Goal: Complete application form

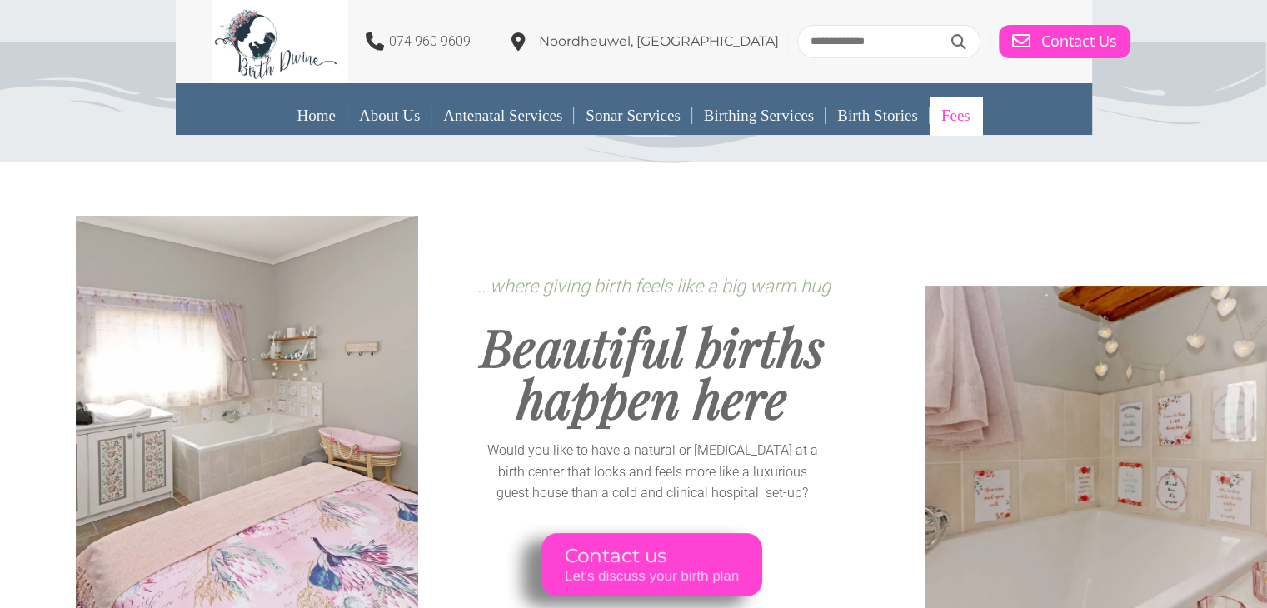
click at [952, 113] on link "Fees" at bounding box center [955, 116] width 52 height 38
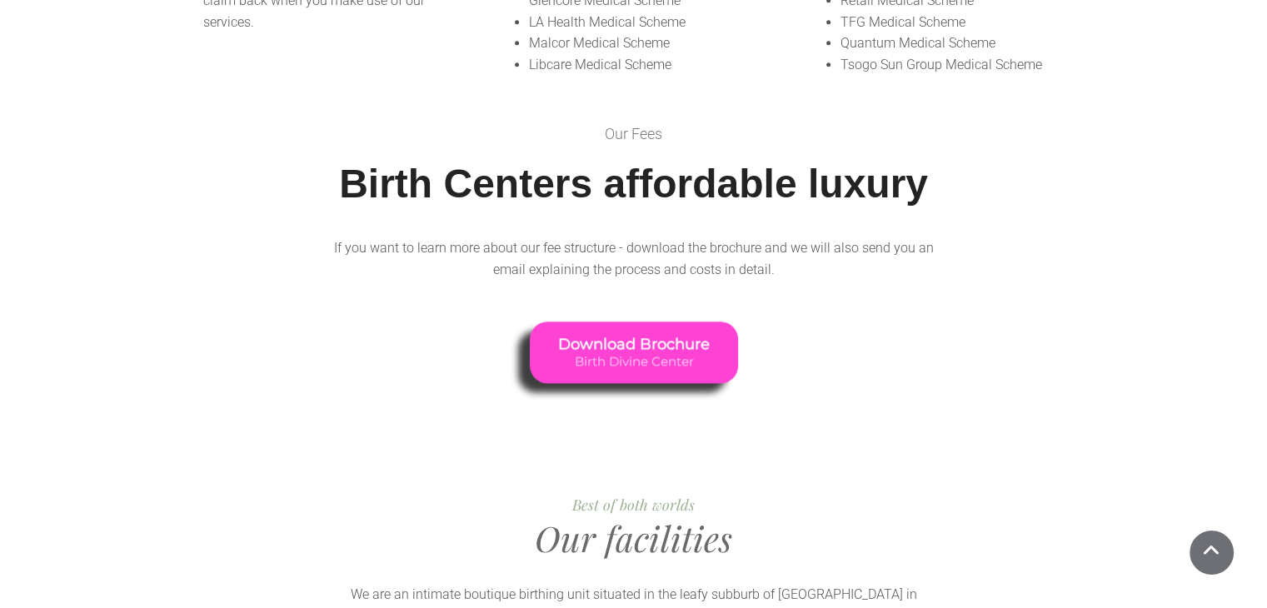
scroll to position [1499, 0]
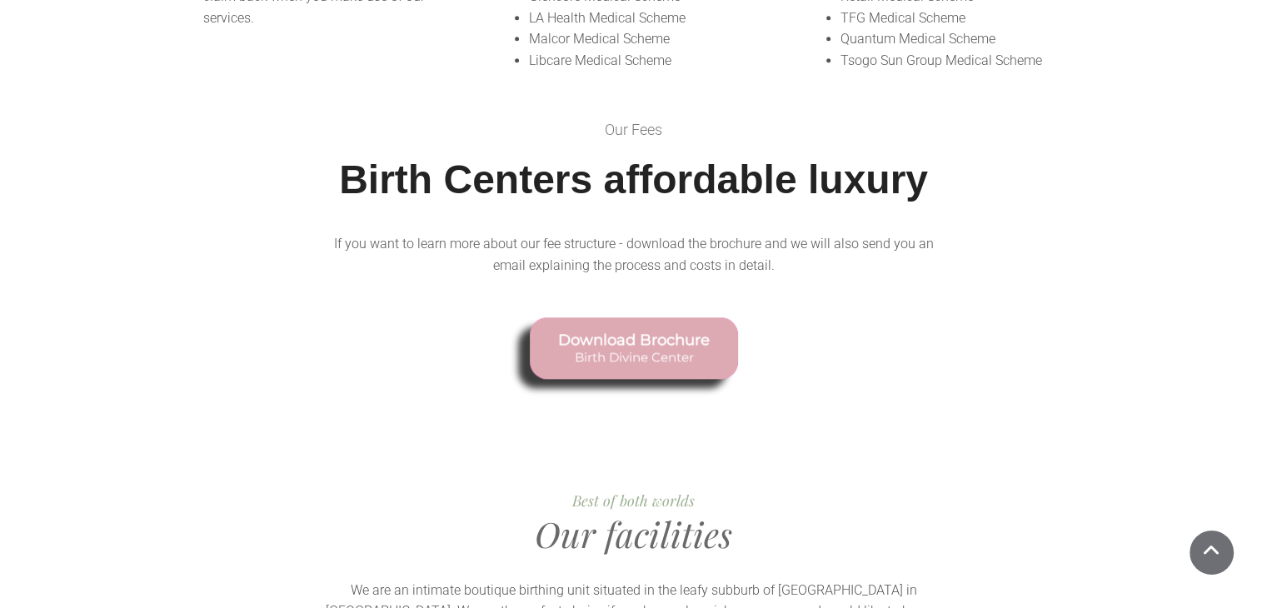
click at [630, 349] on span "Birth Divine Center" at bounding box center [634, 356] width 152 height 15
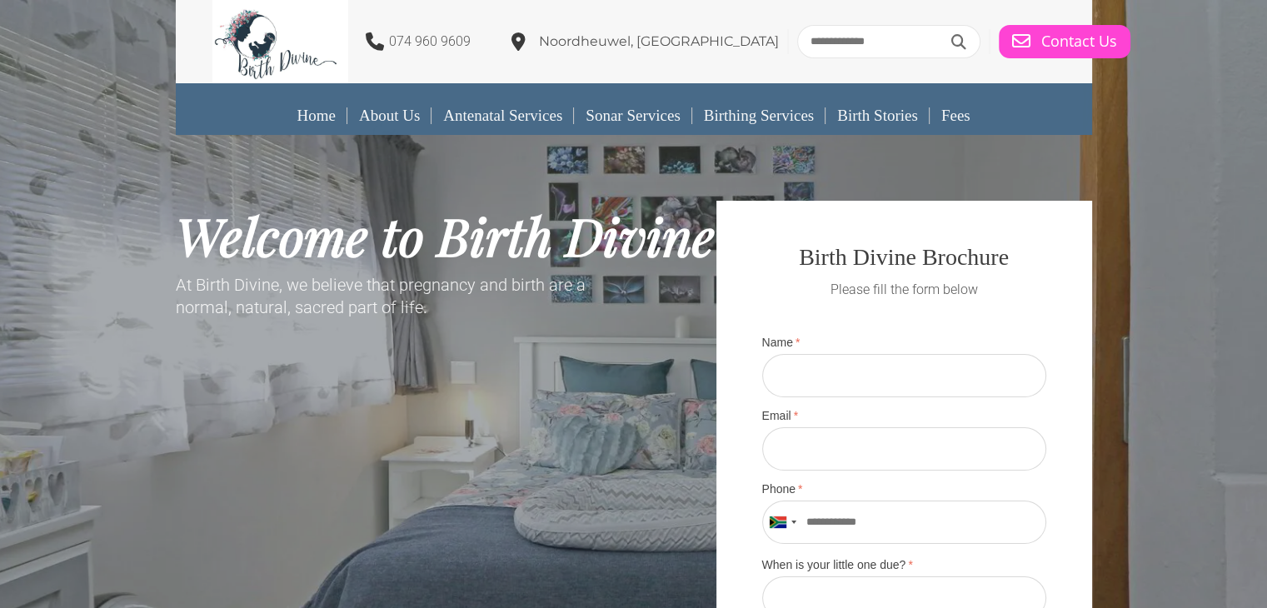
click at [873, 374] on input "Name" at bounding box center [904, 375] width 284 height 43
type input "**********"
click at [848, 454] on input "Email" at bounding box center [904, 448] width 284 height 43
type input "**********"
click at [911, 514] on input "Phone" at bounding box center [904, 522] width 284 height 43
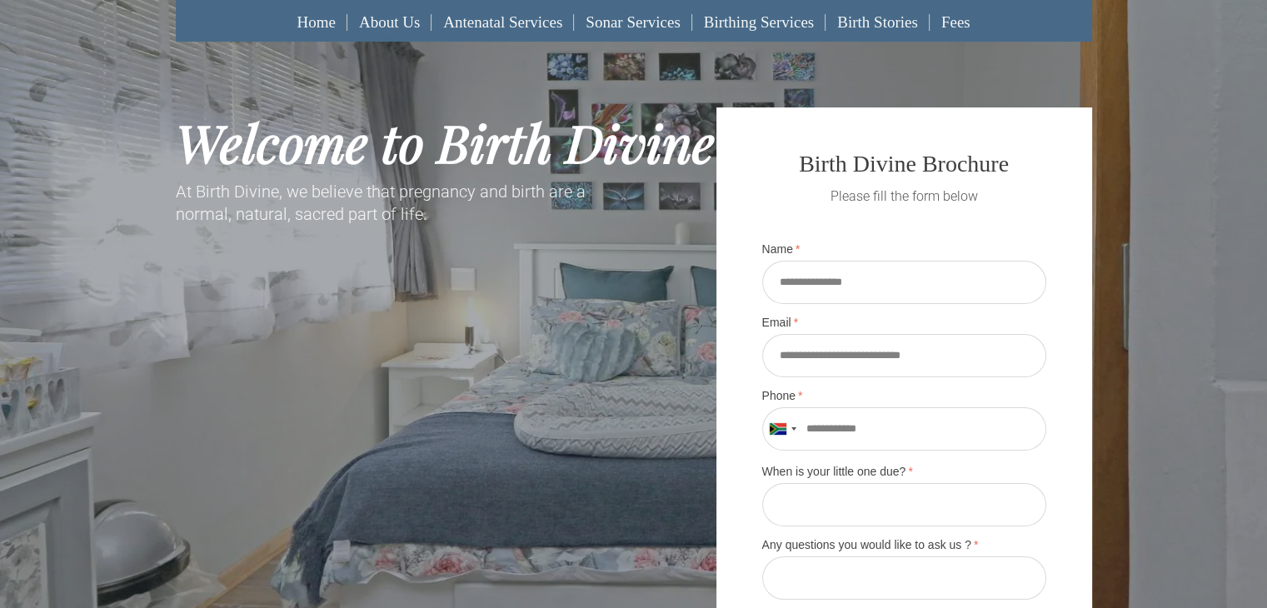
scroll to position [167, 0]
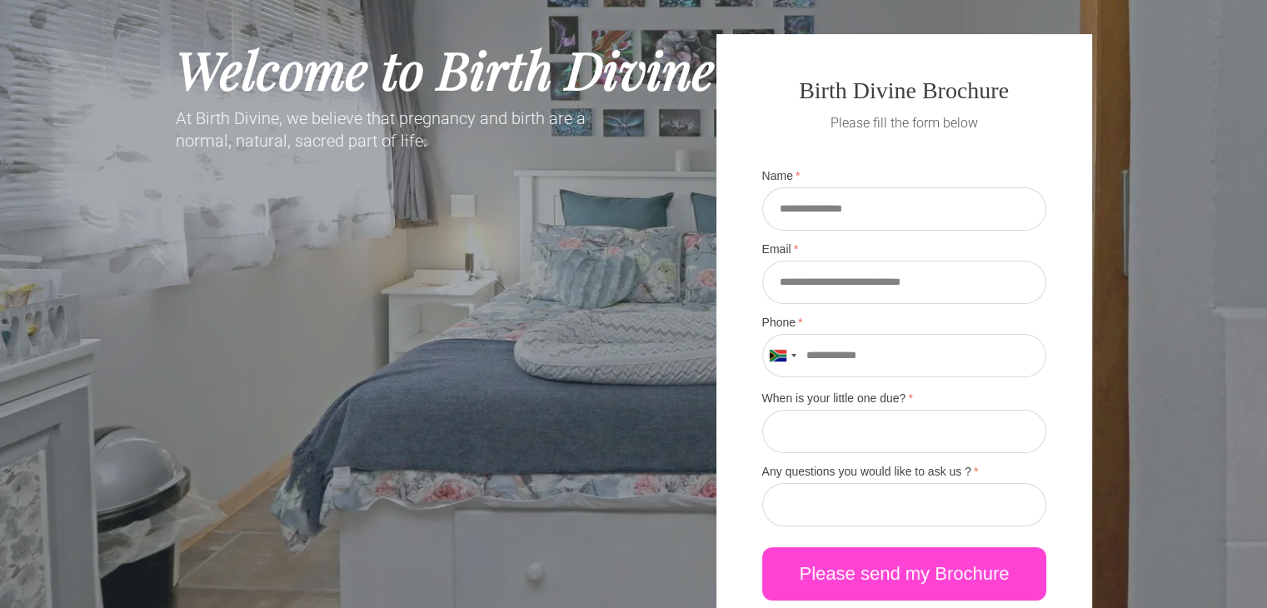
type input "**********"
click at [885, 426] on input "When is your little one due?" at bounding box center [904, 431] width 284 height 43
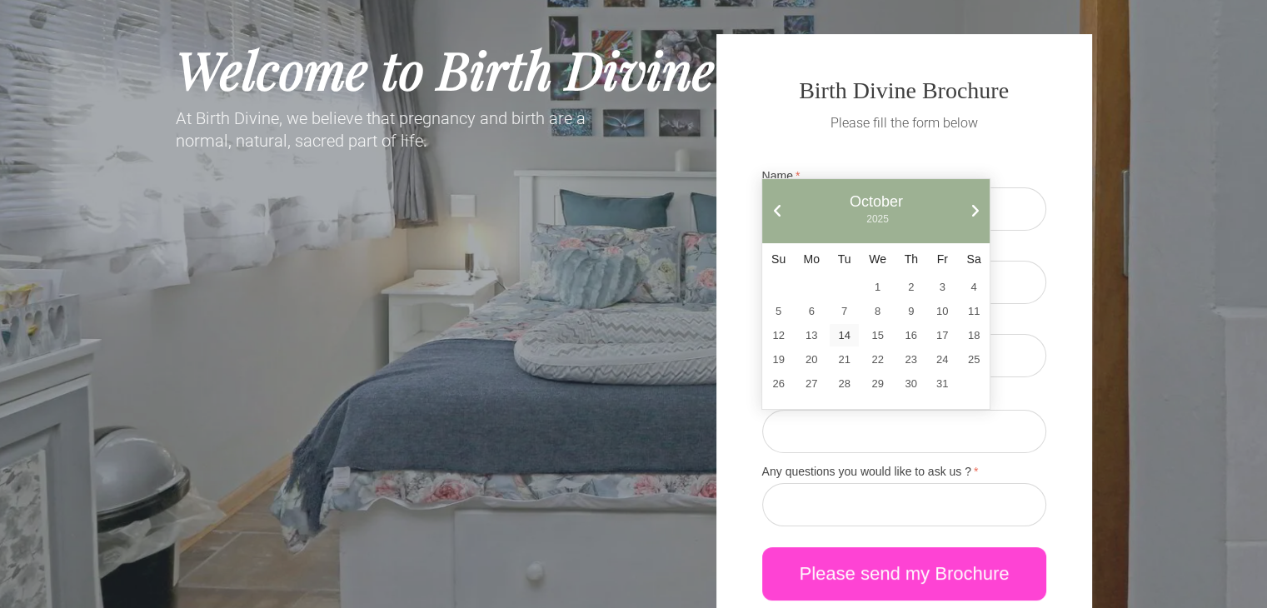
click at [977, 211] on link "Next" at bounding box center [974, 210] width 15 height 15
click at [978, 211] on link "Next" at bounding box center [974, 210] width 15 height 15
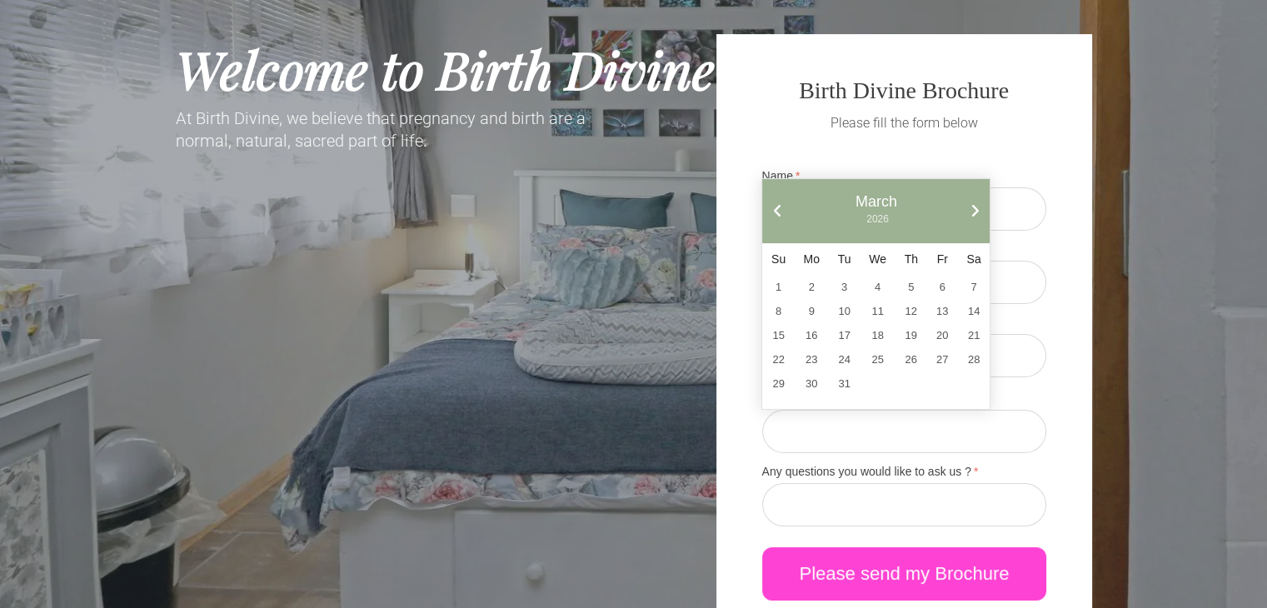
click at [978, 211] on link "Next" at bounding box center [974, 210] width 15 height 15
click at [977, 288] on link "4" at bounding box center [974, 287] width 30 height 22
type input "**********"
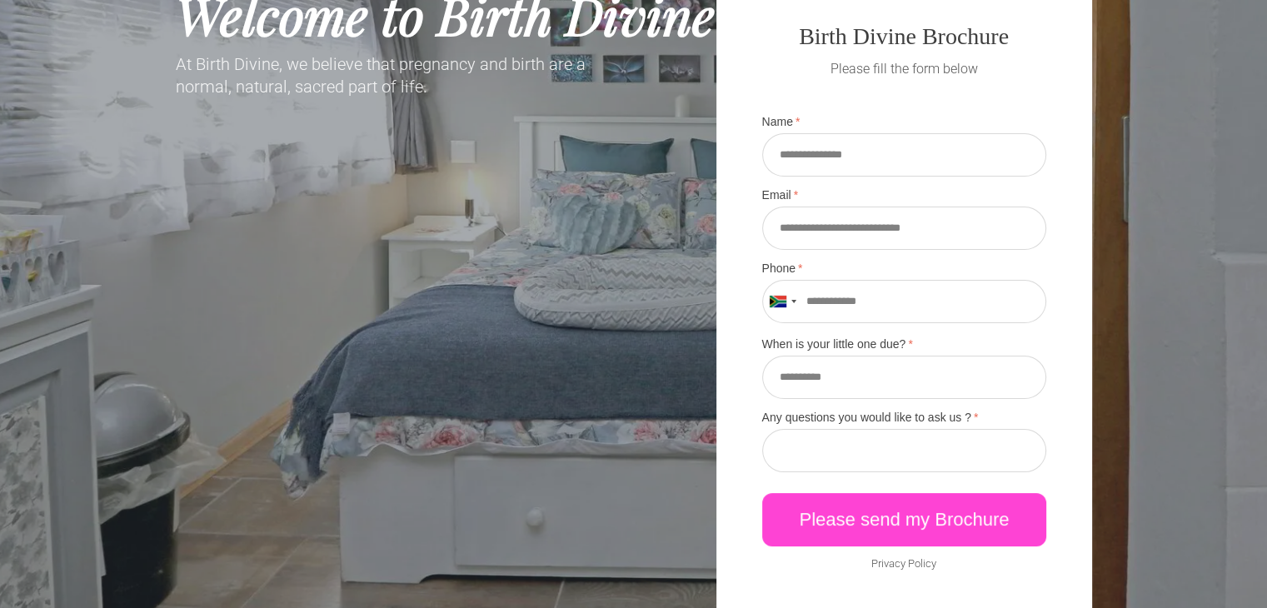
scroll to position [250, 0]
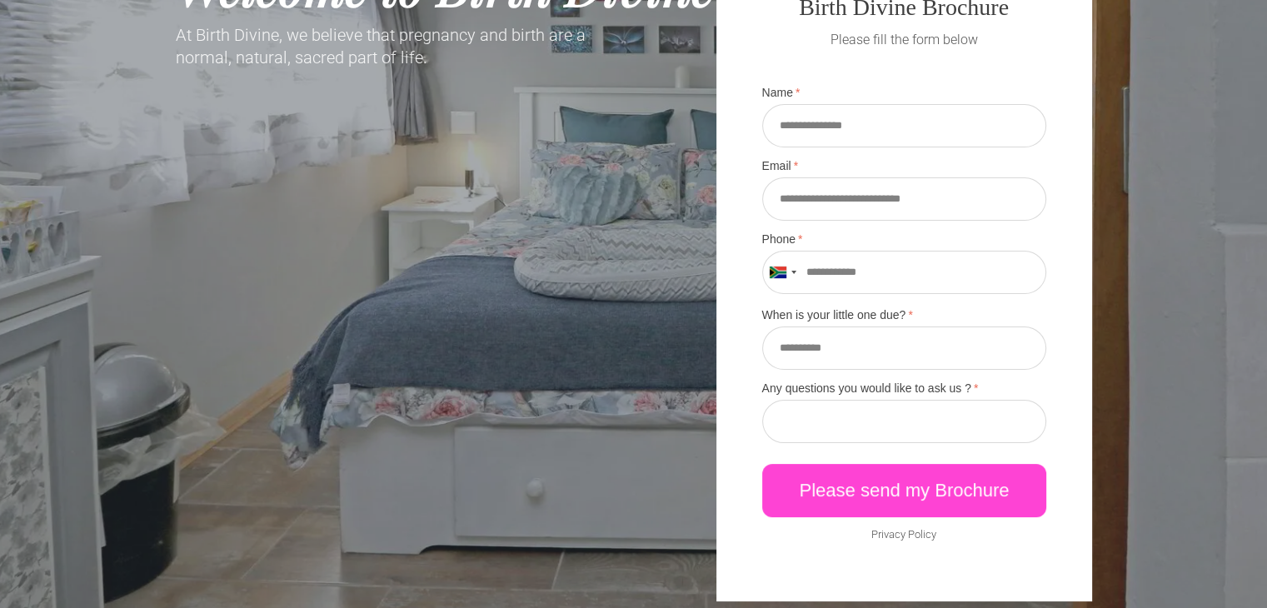
click at [829, 427] on input "Any questions you would like to ask us ?" at bounding box center [904, 421] width 284 height 43
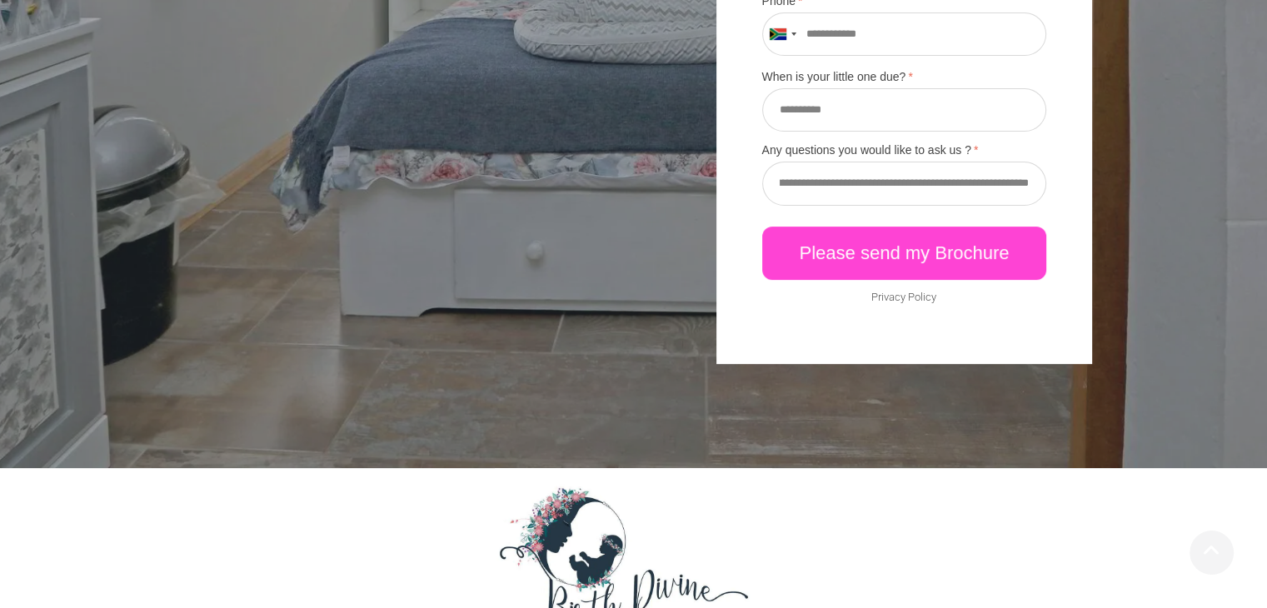
scroll to position [500, 0]
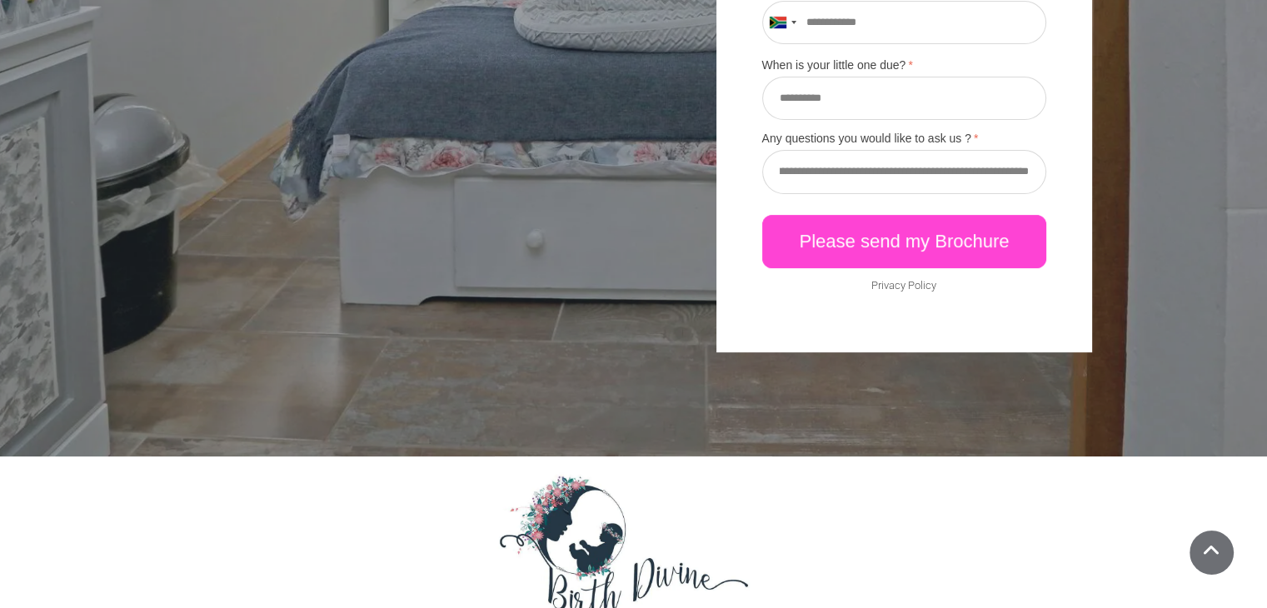
type input "**********"
click at [932, 264] on link "Please send my Brochure" at bounding box center [904, 241] width 284 height 53
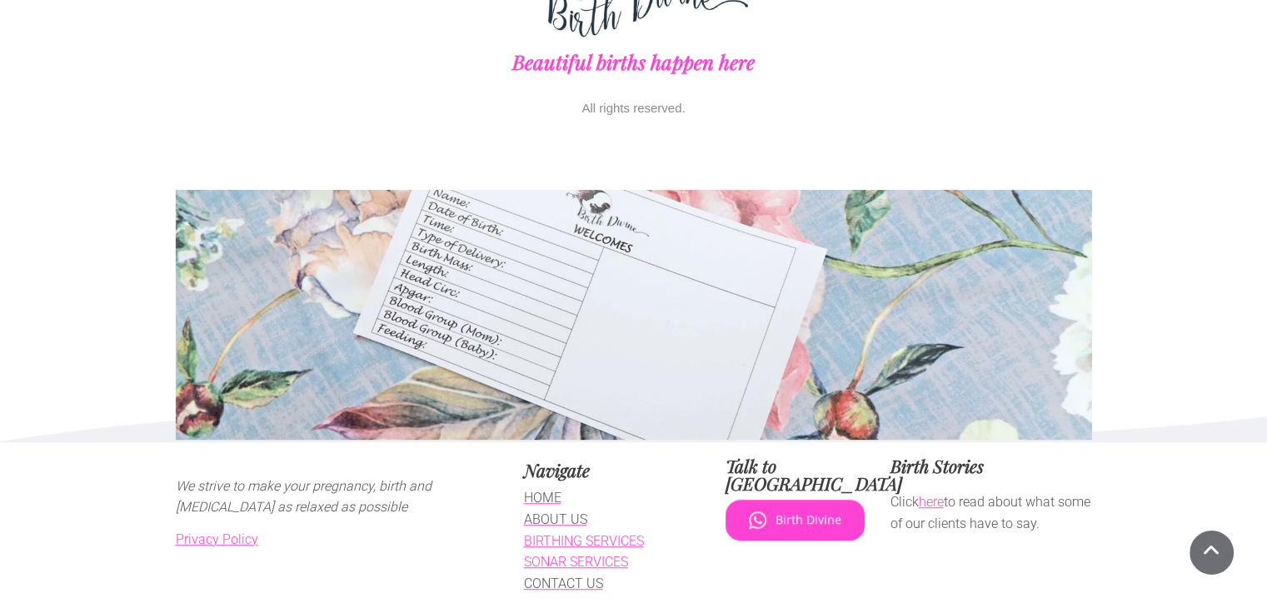
scroll to position [1170, 0]
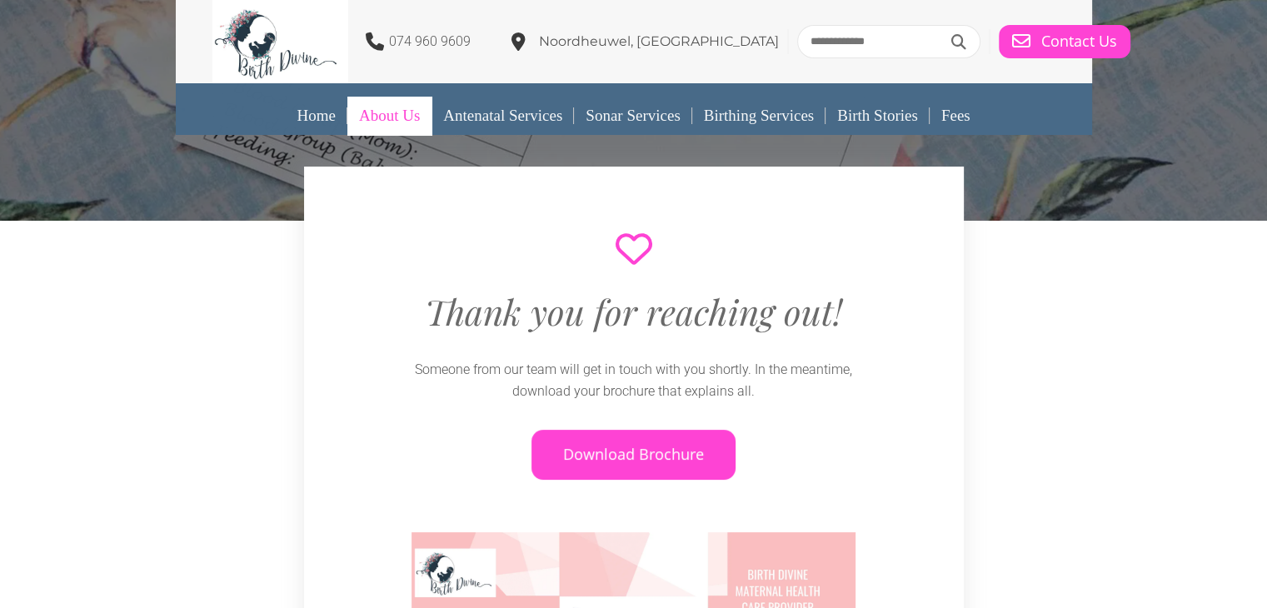
click at [377, 116] on link "About Us" at bounding box center [389, 116] width 84 height 38
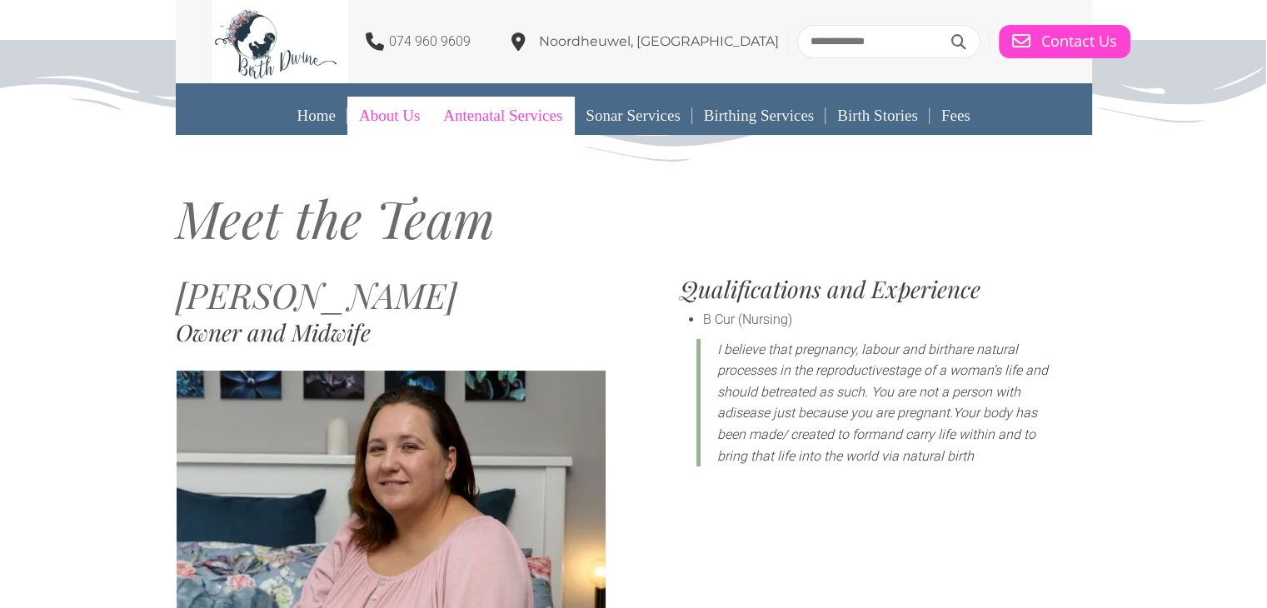
click at [516, 117] on link "Antenatal Services" at bounding box center [502, 116] width 142 height 38
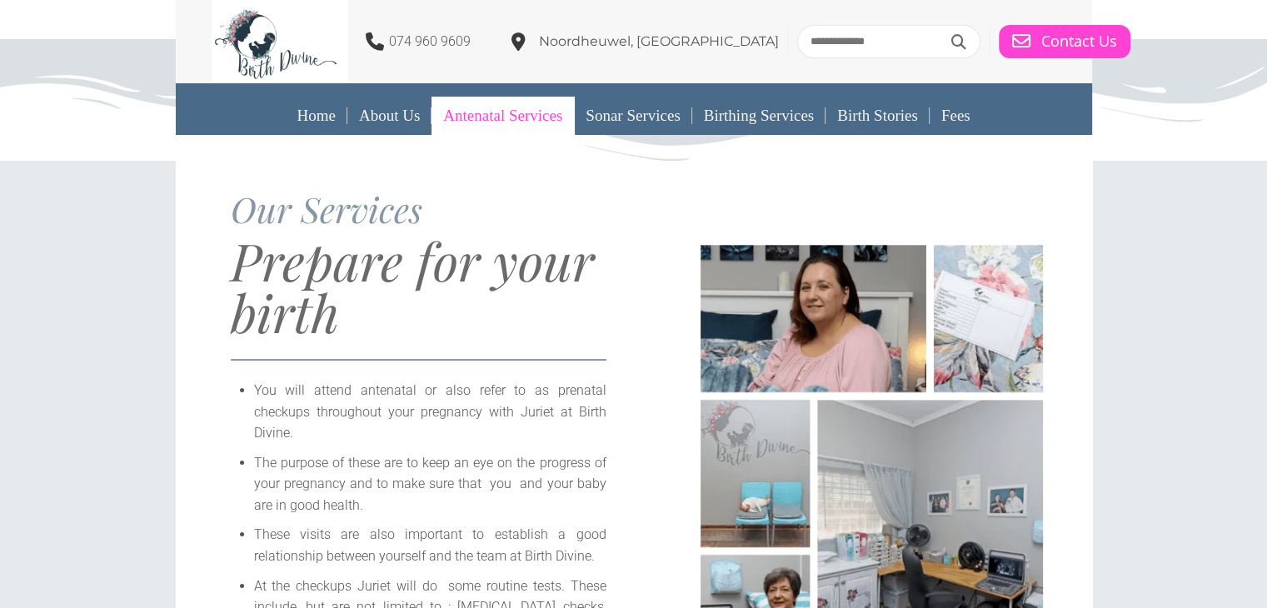
click at [774, 117] on link "Birthing Services" at bounding box center [758, 116] width 133 height 38
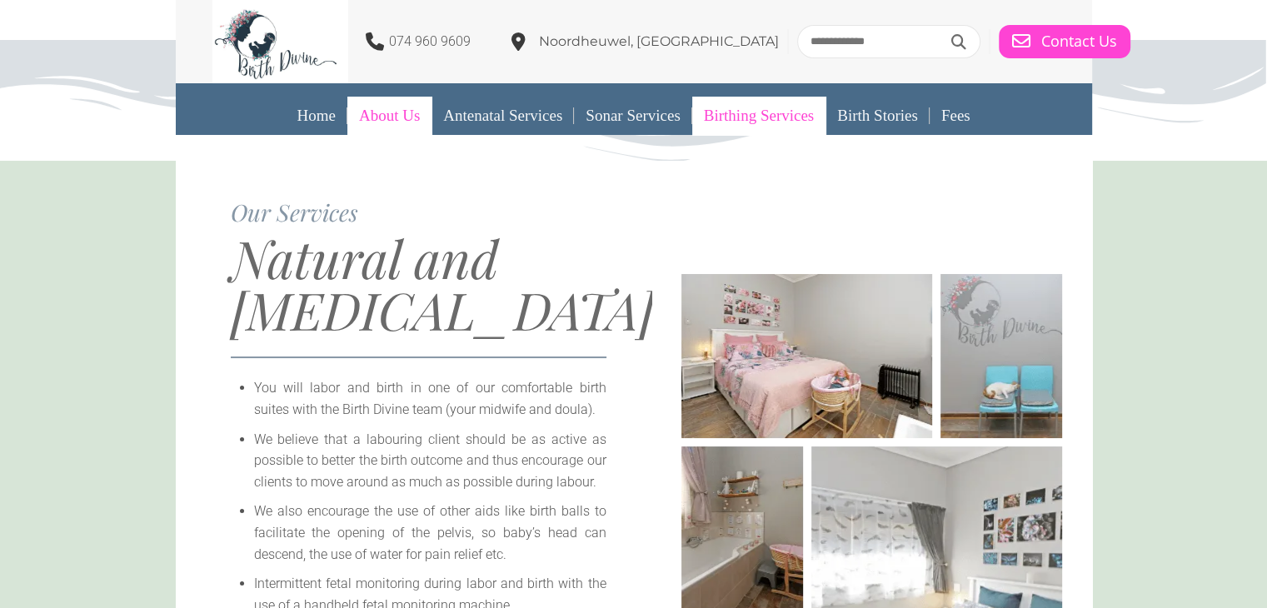
drag, startPoint x: 309, startPoint y: 110, endPoint x: 342, endPoint y: 113, distance: 33.5
click at [309, 110] on link "Home" at bounding box center [316, 116] width 62 height 38
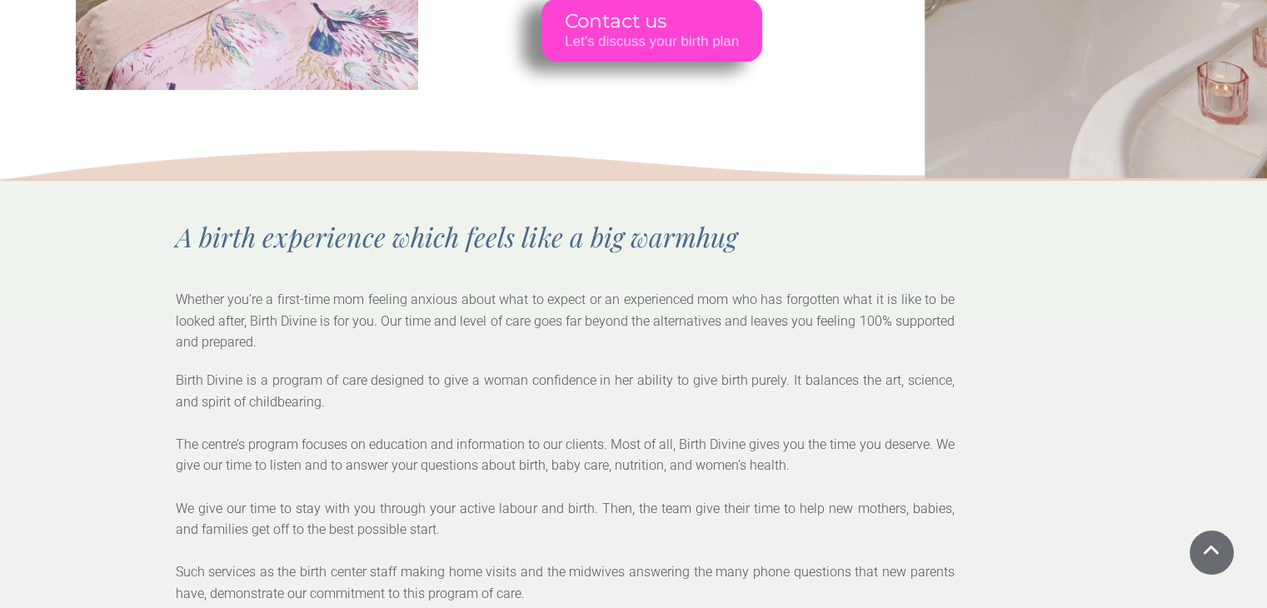
scroll to position [414, 0]
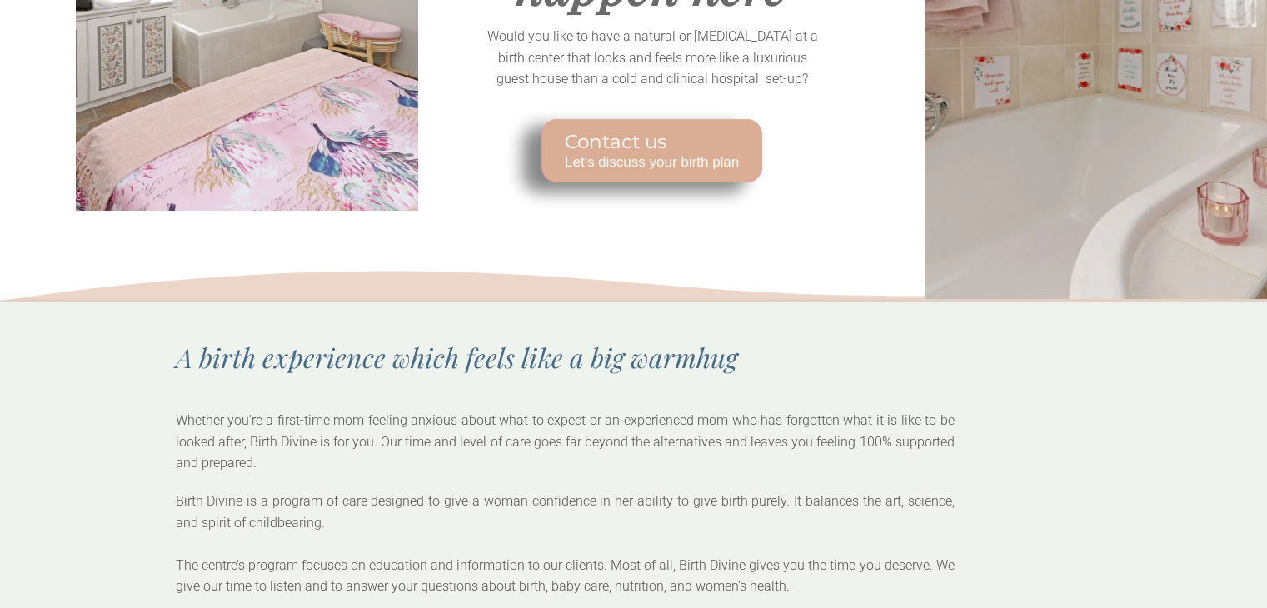
click at [595, 132] on span "Contact us" at bounding box center [652, 142] width 174 height 23
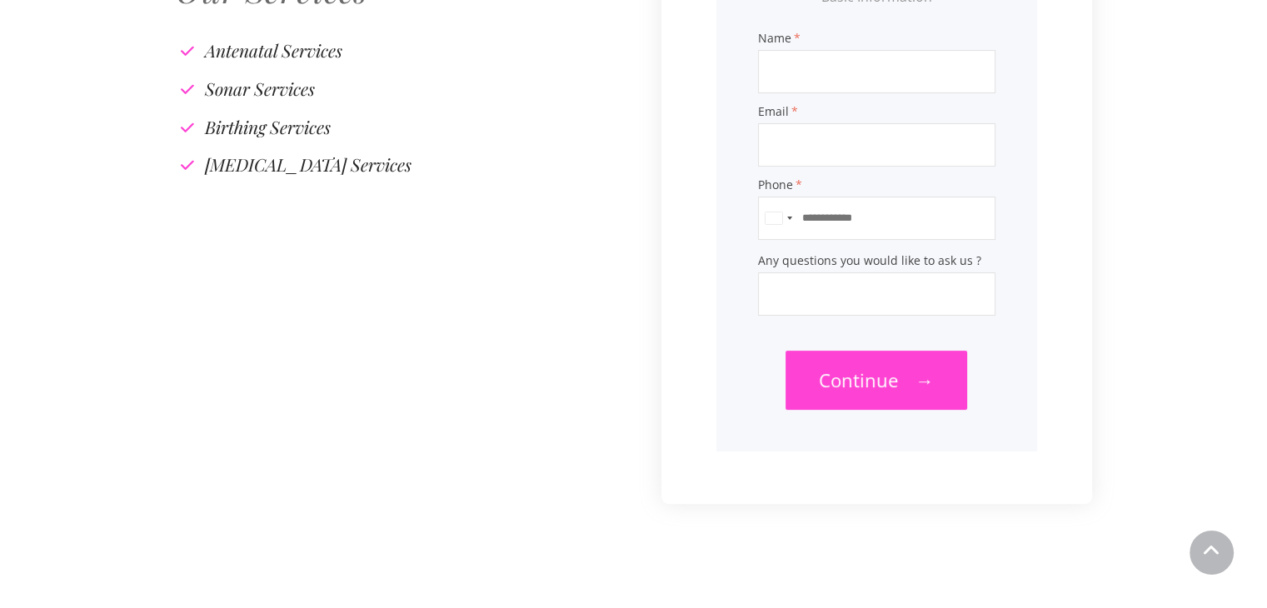
scroll to position [82, 0]
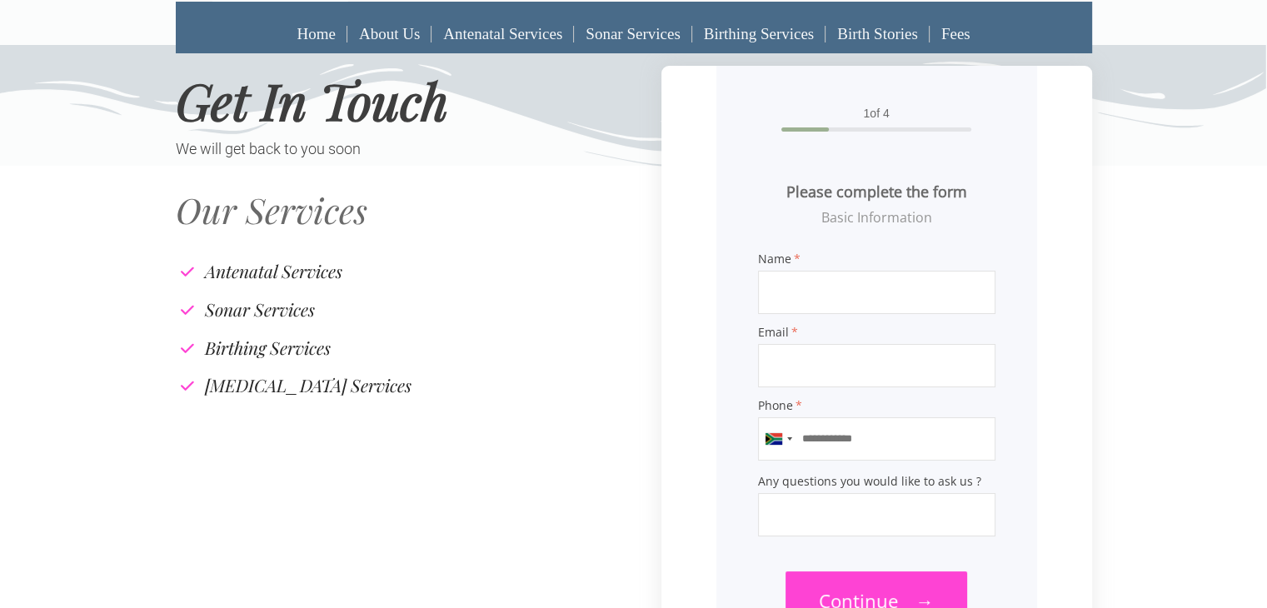
click at [828, 297] on input "Name" at bounding box center [876, 292] width 237 height 43
type input "**********"
click at [819, 378] on input "Email" at bounding box center [876, 365] width 237 height 43
type input "*"
type input "**********"
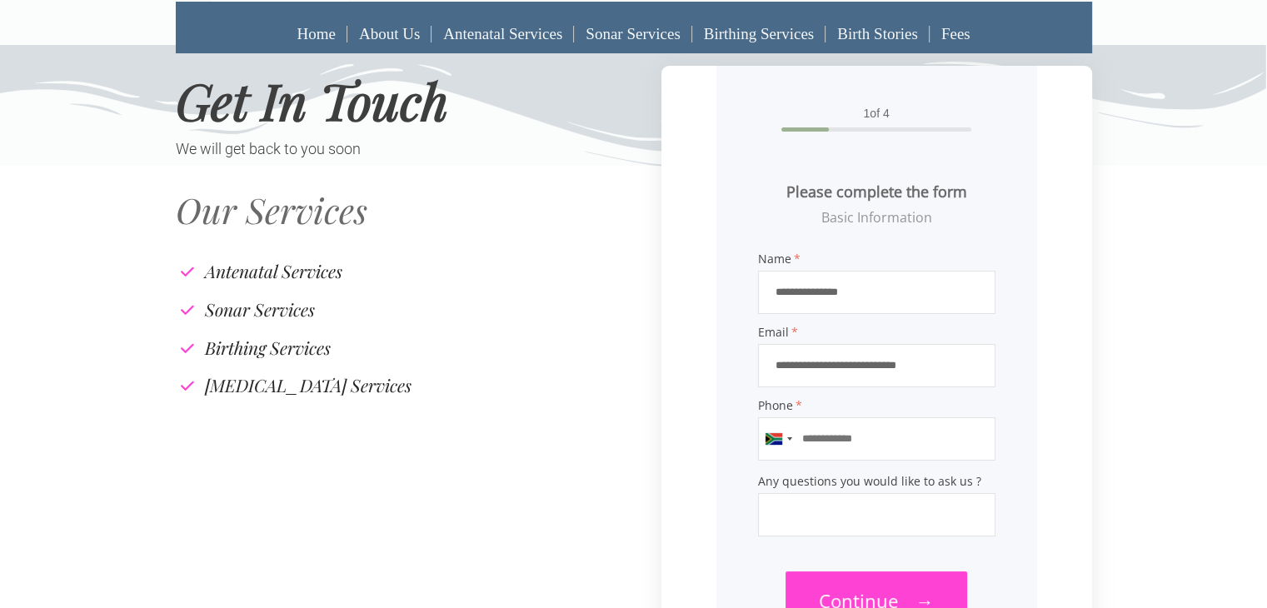
click at [962, 452] on input "Phone" at bounding box center [876, 438] width 237 height 43
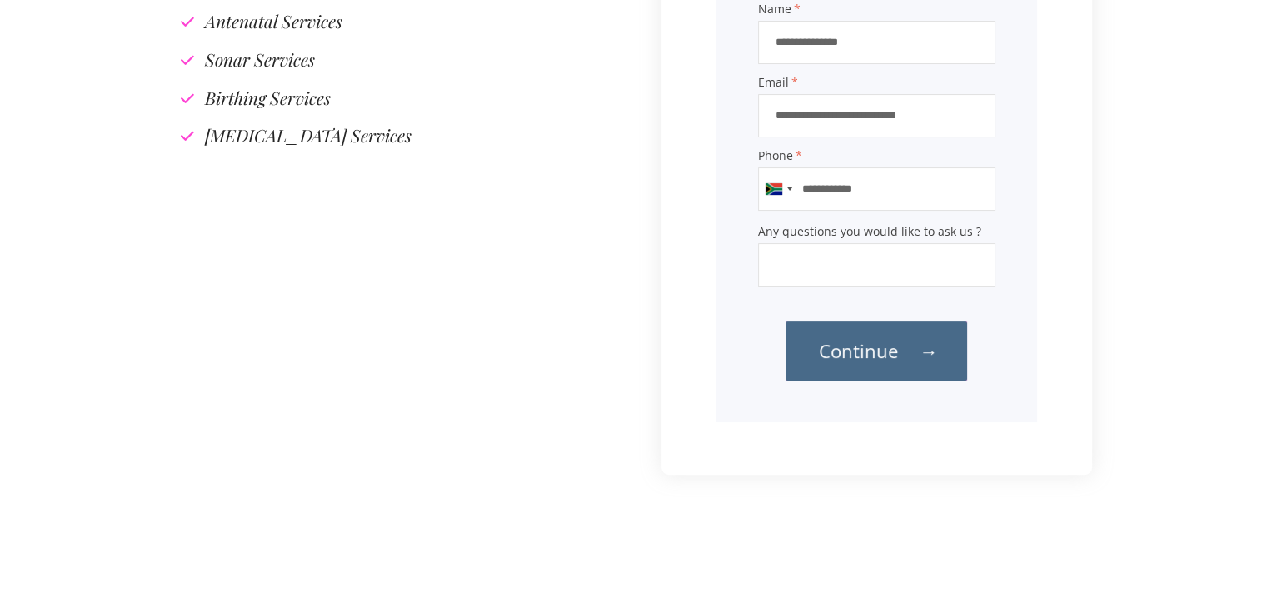
type input "**********"
click at [891, 362] on span "Continue" at bounding box center [858, 350] width 79 height 25
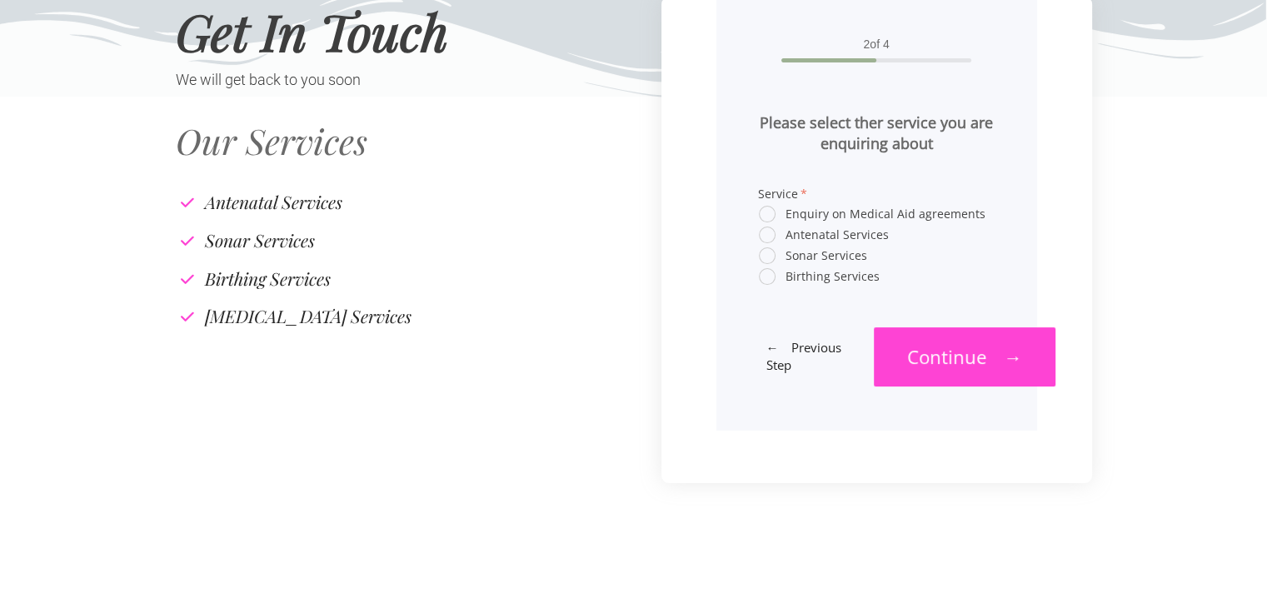
scroll to position [149, 0]
click at [765, 284] on span "Birthing Services" at bounding box center [819, 278] width 121 height 15
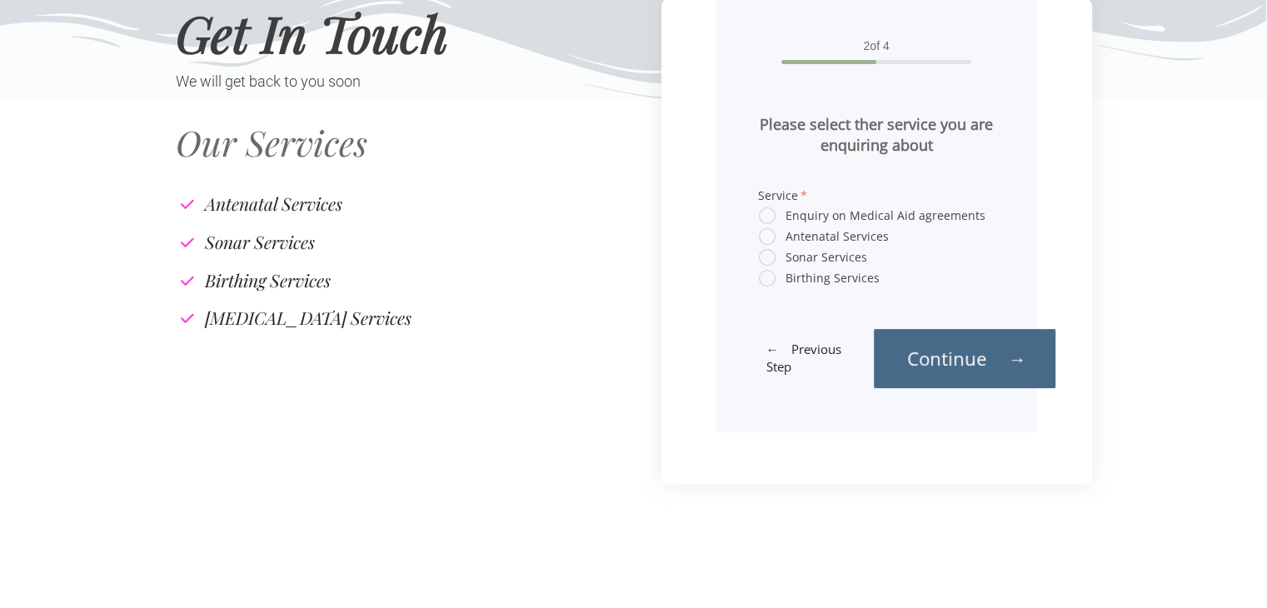
click at [979, 385] on link "Continue →" at bounding box center [965, 358] width 182 height 59
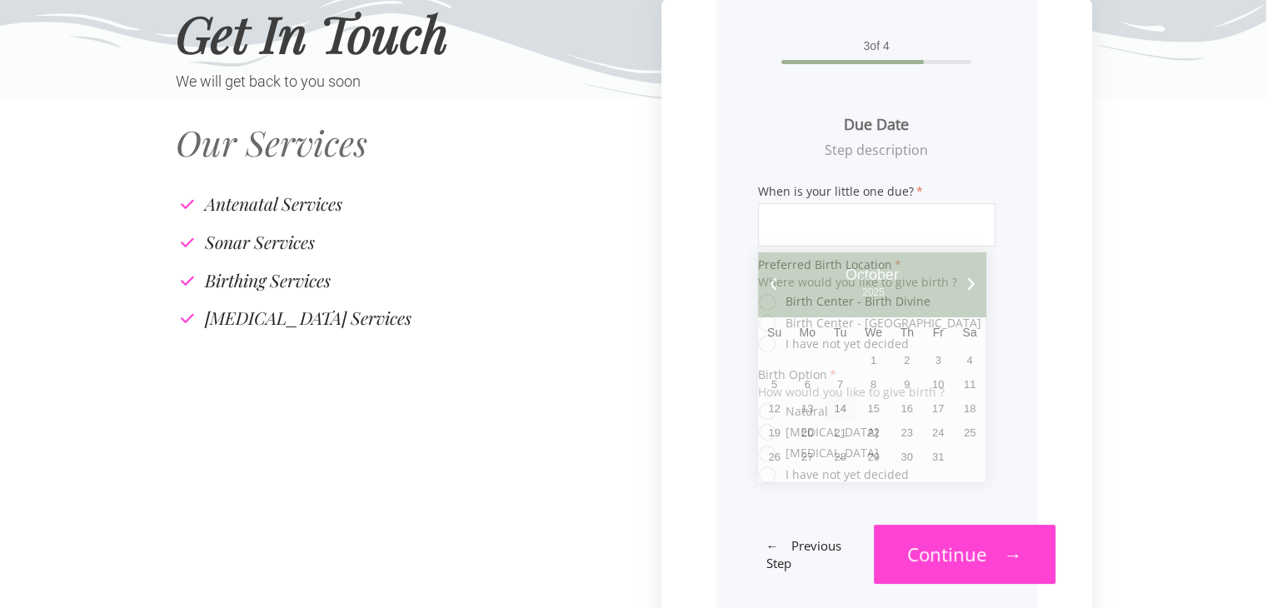
click at [946, 234] on input "When is your little one due?" at bounding box center [876, 224] width 237 height 43
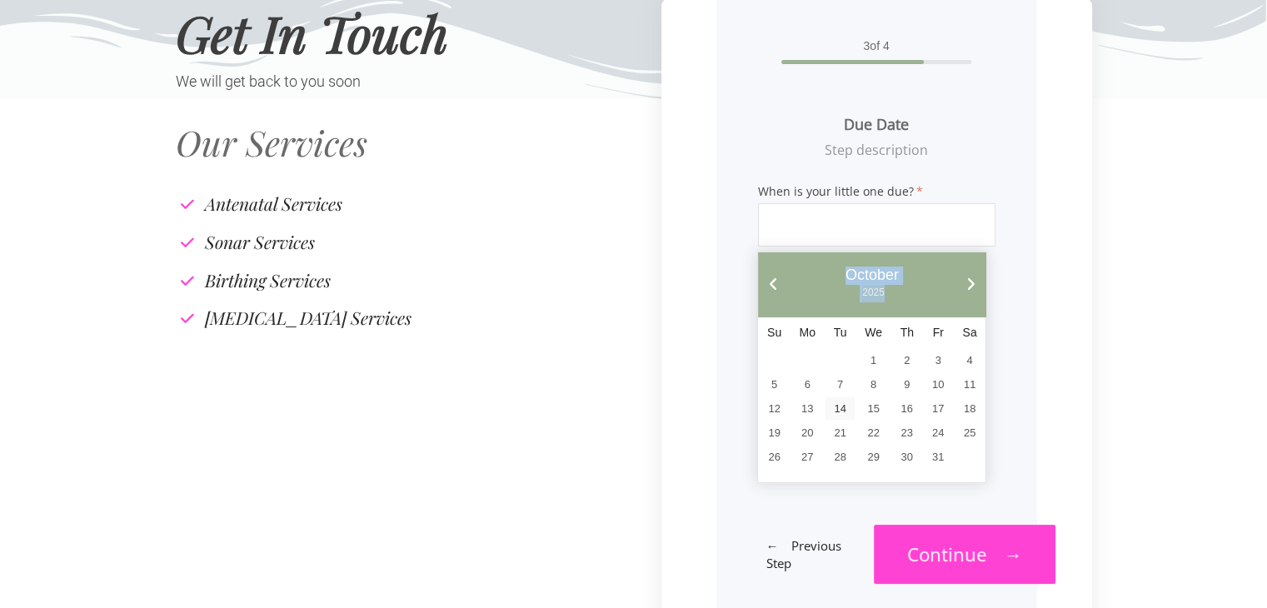
click at [968, 276] on div "Prev Next October 2025" at bounding box center [871, 284] width 227 height 64
click at [969, 277] on link "Next" at bounding box center [970, 284] width 15 height 15
click at [969, 278] on link "Next" at bounding box center [970, 284] width 15 height 15
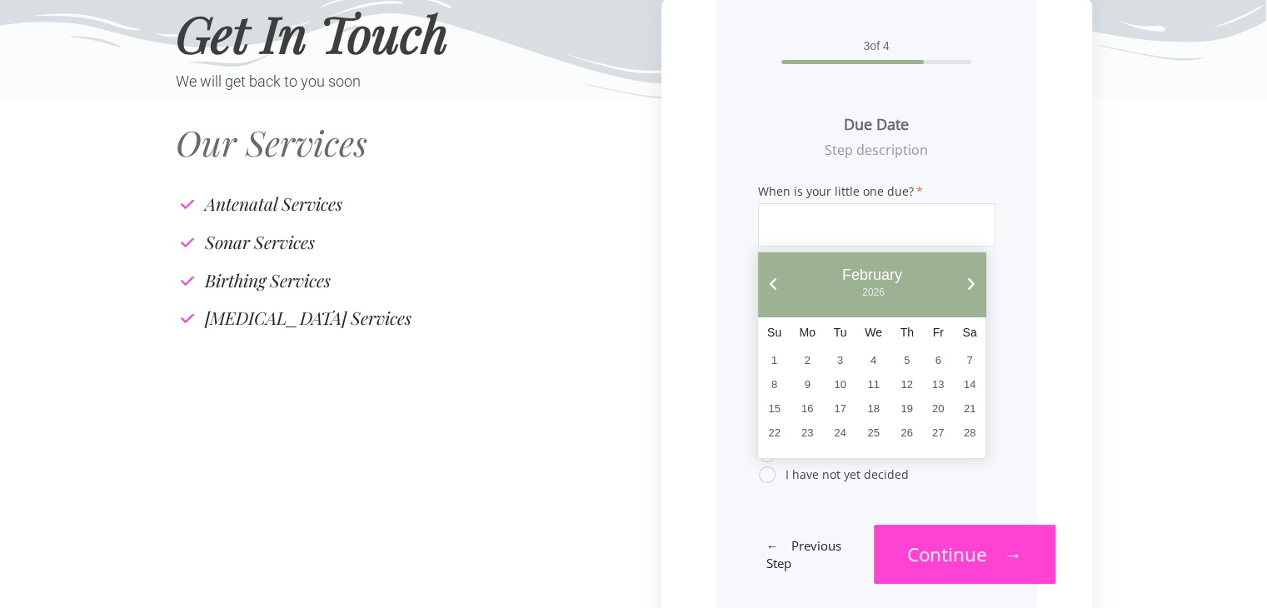
click at [969, 278] on link "Next" at bounding box center [970, 284] width 15 height 15
click at [963, 361] on link "4" at bounding box center [969, 360] width 30 height 22
type input "**********"
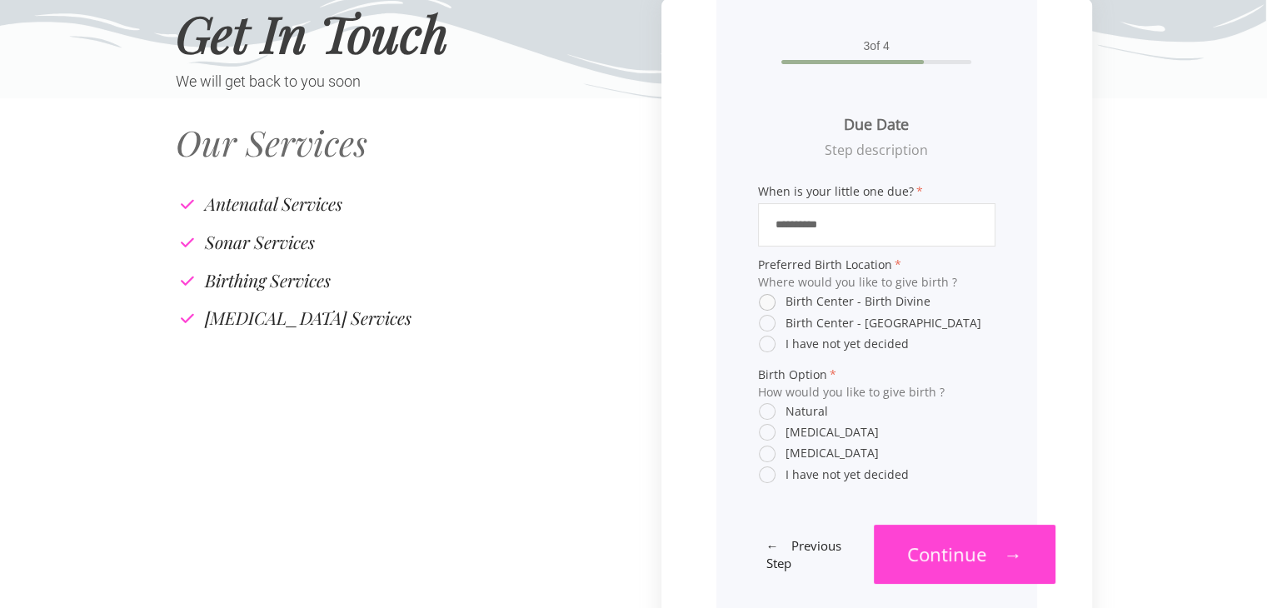
click at [765, 300] on span "Birth Center - Birth Divine" at bounding box center [845, 301] width 172 height 15
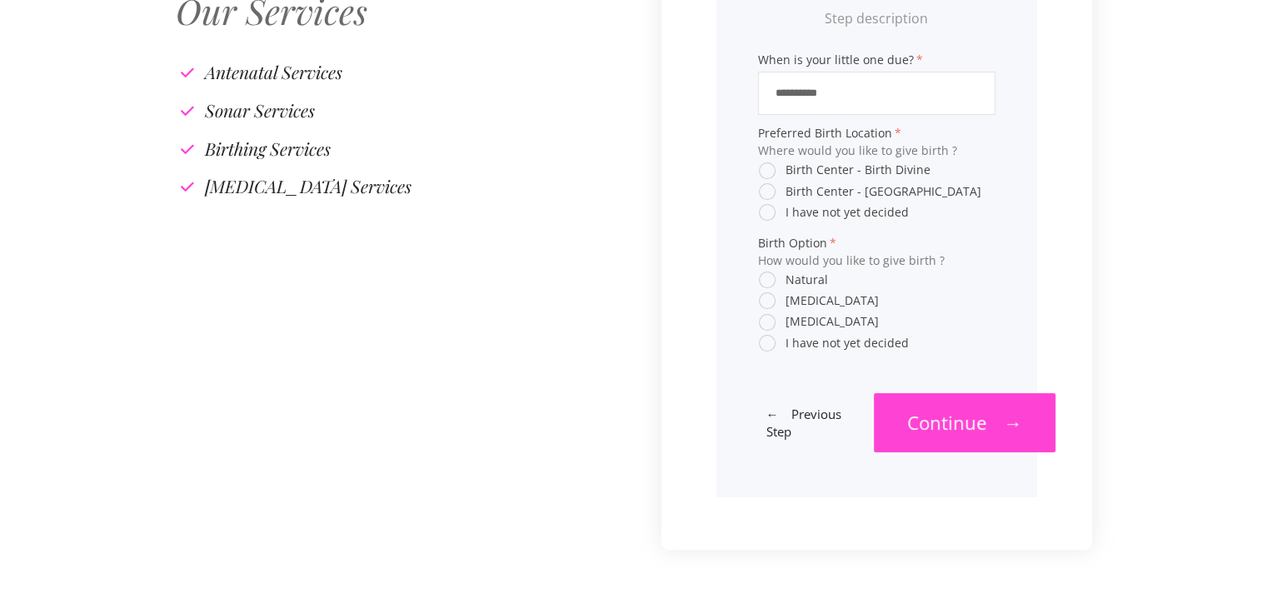
scroll to position [316, 0]
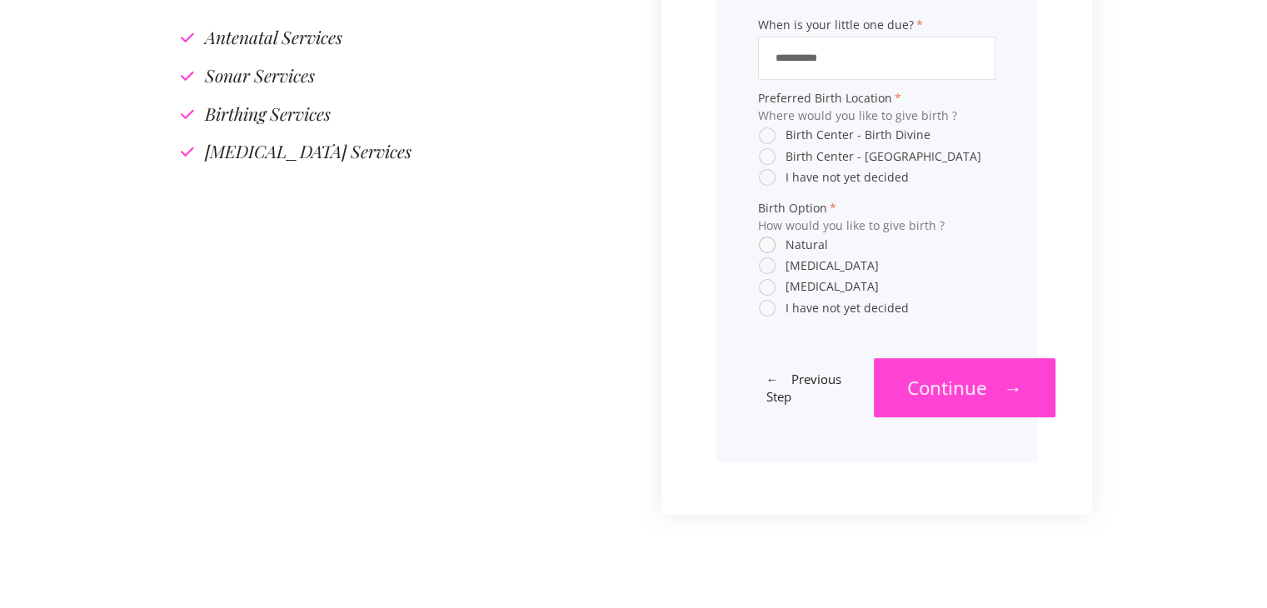
click at [763, 250] on span "Natural" at bounding box center [793, 244] width 69 height 15
drag, startPoint x: 763, startPoint y: 271, endPoint x: 820, endPoint y: 274, distance: 57.6
click at [764, 271] on span "Water birth" at bounding box center [819, 265] width 120 height 15
drag, startPoint x: 770, startPoint y: 251, endPoint x: 993, endPoint y: 237, distance: 223.6
click at [770, 251] on span "Natural" at bounding box center [793, 244] width 69 height 15
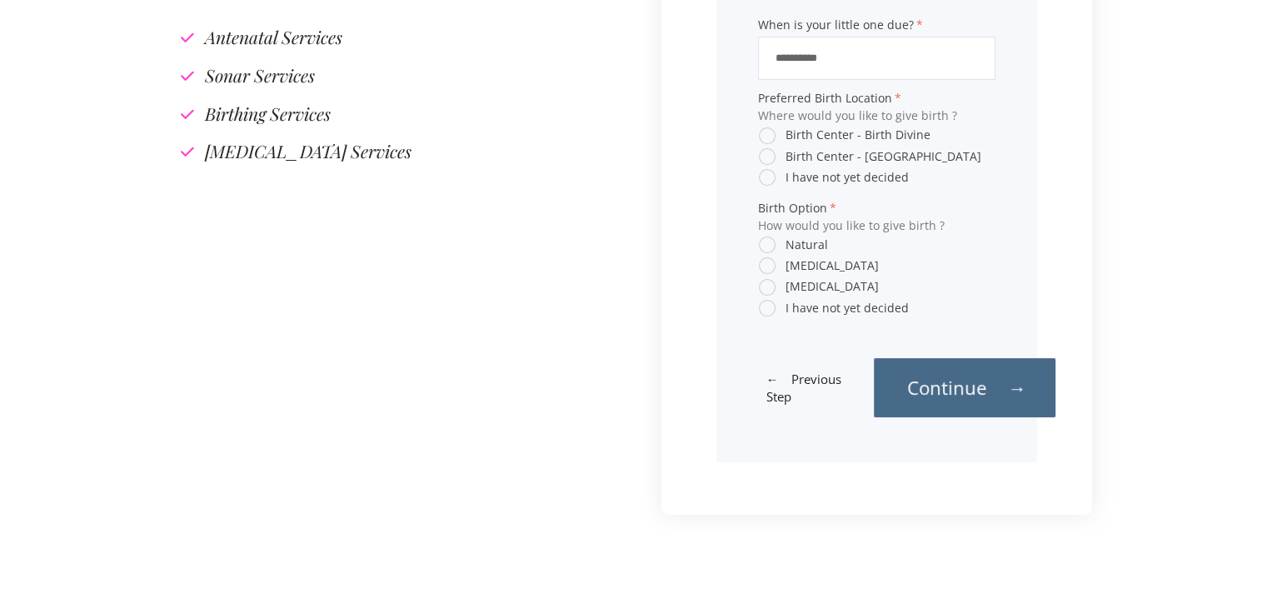
click at [1023, 386] on span "→" at bounding box center [1017, 387] width 18 height 25
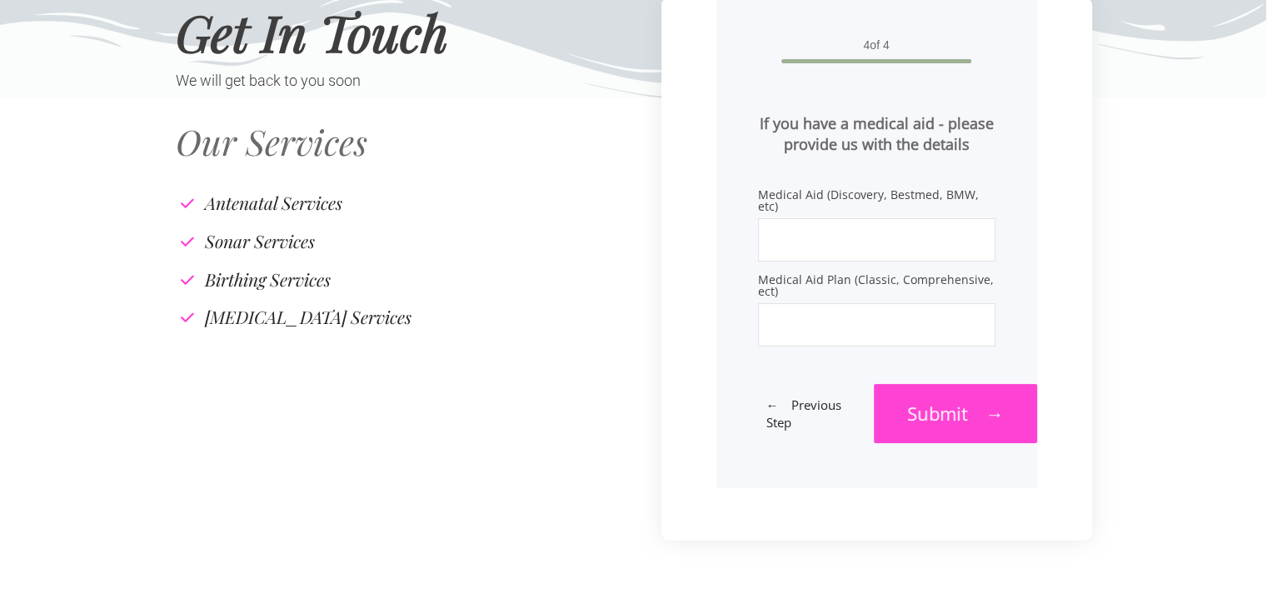
scroll to position [149, 0]
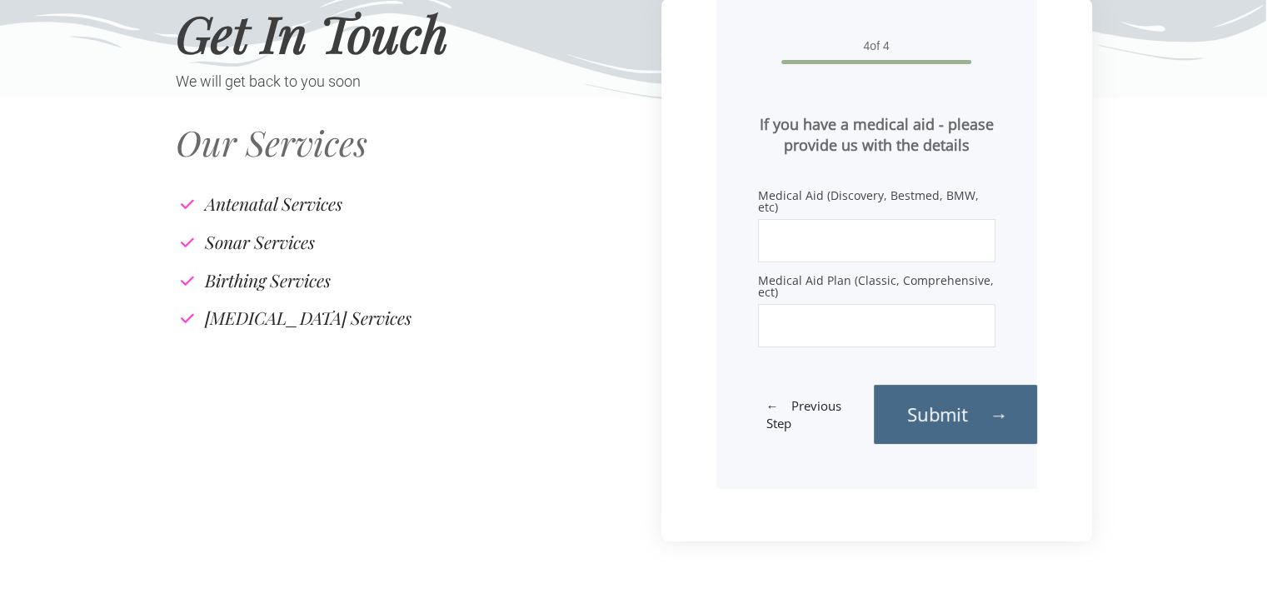
click at [968, 411] on span "Submit" at bounding box center [937, 413] width 61 height 25
